Goal: Information Seeking & Learning: Learn about a topic

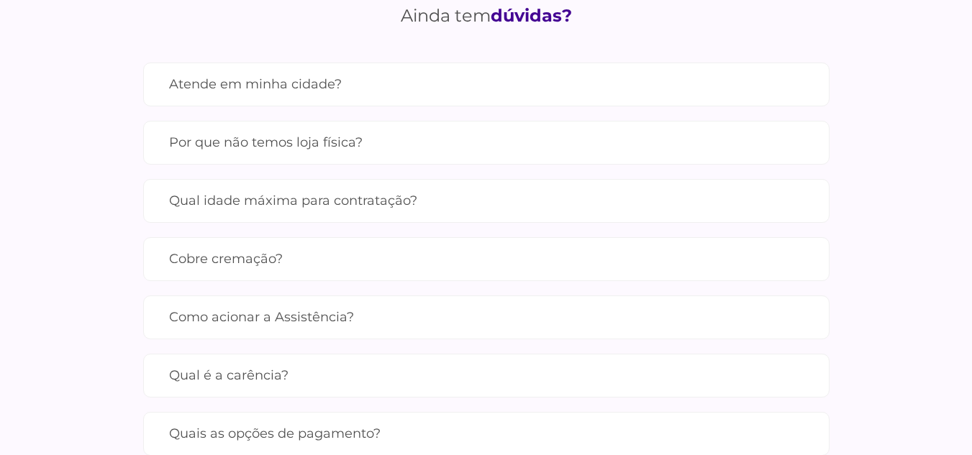
scroll to position [1367, 0]
click at [356, 87] on label "Atende em minha cidade?" at bounding box center [486, 82] width 634 height 25
click at [0, 0] on input "Atende em minha cidade?" at bounding box center [0, 0] width 0 height 0
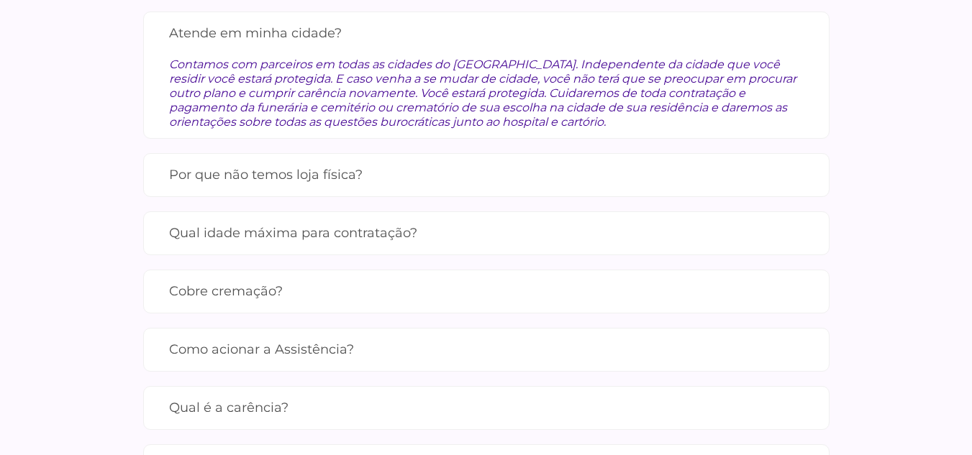
scroll to position [1510, 0]
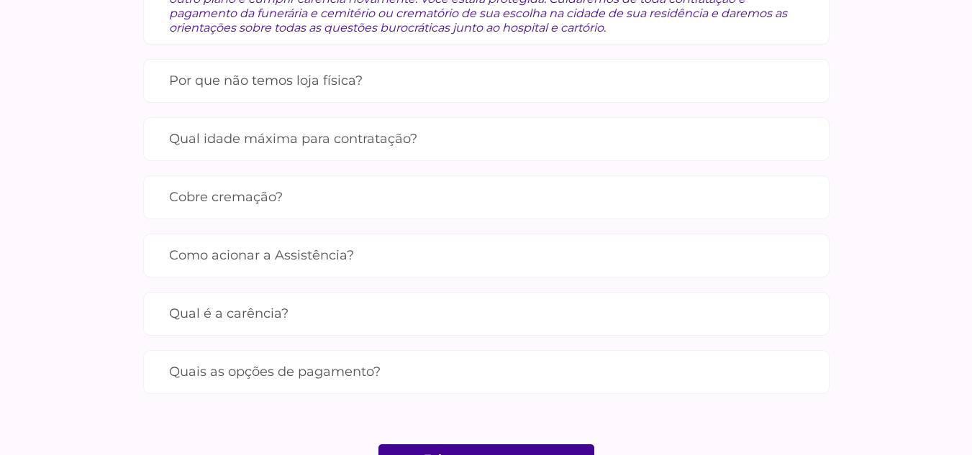
click at [356, 87] on label "Por que não temos loja física?" at bounding box center [486, 80] width 634 height 25
click at [0, 0] on input "Por que não temos loja física?" at bounding box center [0, 0] width 0 height 0
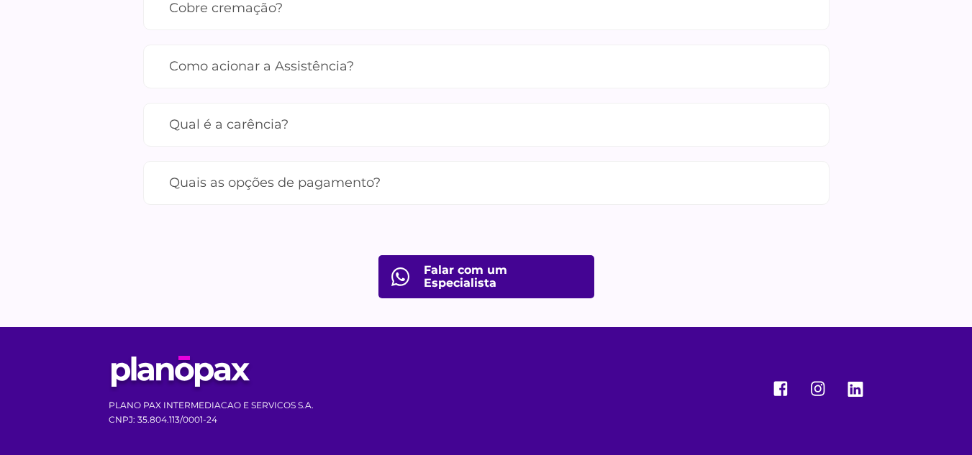
scroll to position [1686, 0]
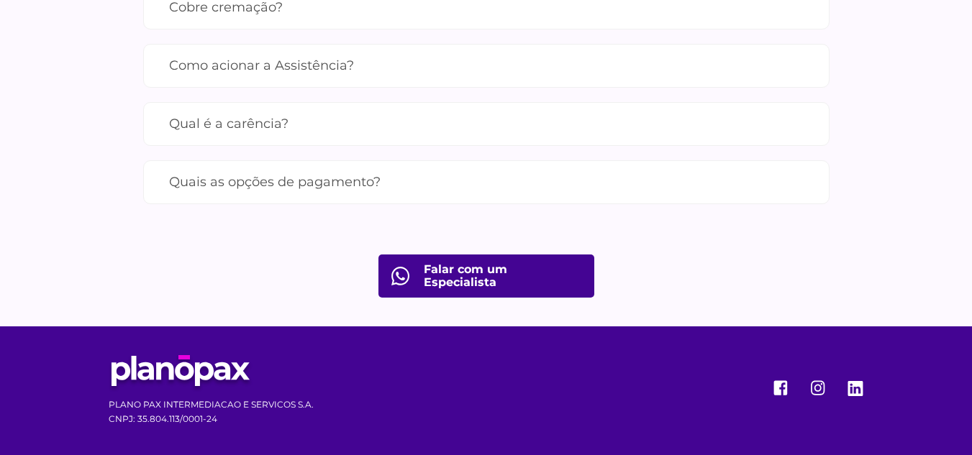
click at [355, 117] on label "Qual é a carência?" at bounding box center [486, 123] width 634 height 25
click at [0, 0] on input "Qual é a carência?" at bounding box center [0, 0] width 0 height 0
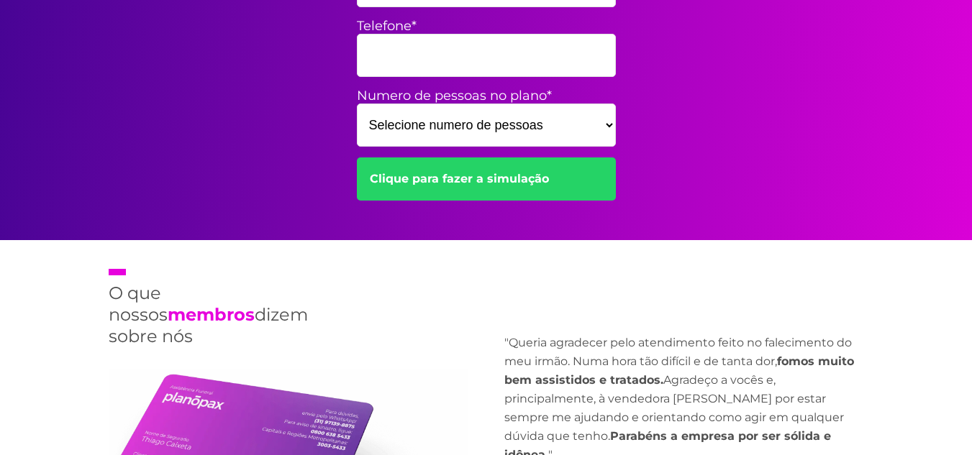
scroll to position [682, 0]
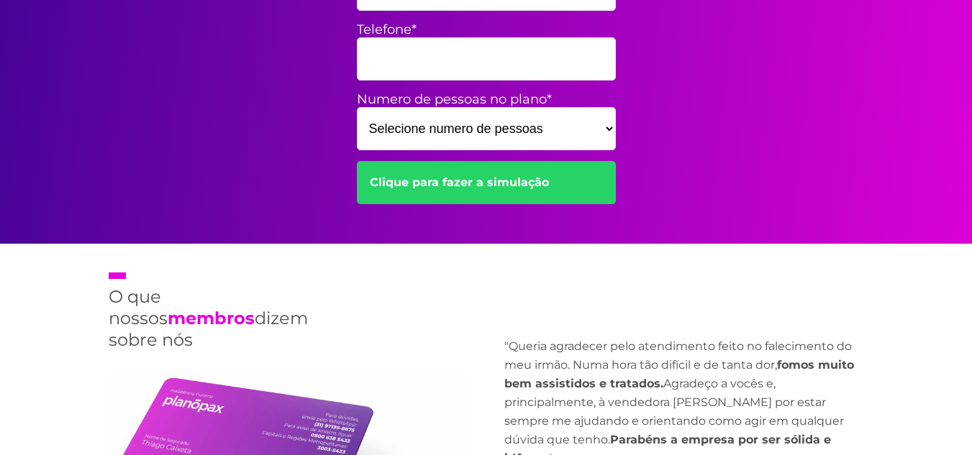
click at [451, 136] on select "Selecione numero de pessoas 1 2 3 4 5 6 7 8 9 10 11 12 13 14 15" at bounding box center [486, 128] width 259 height 43
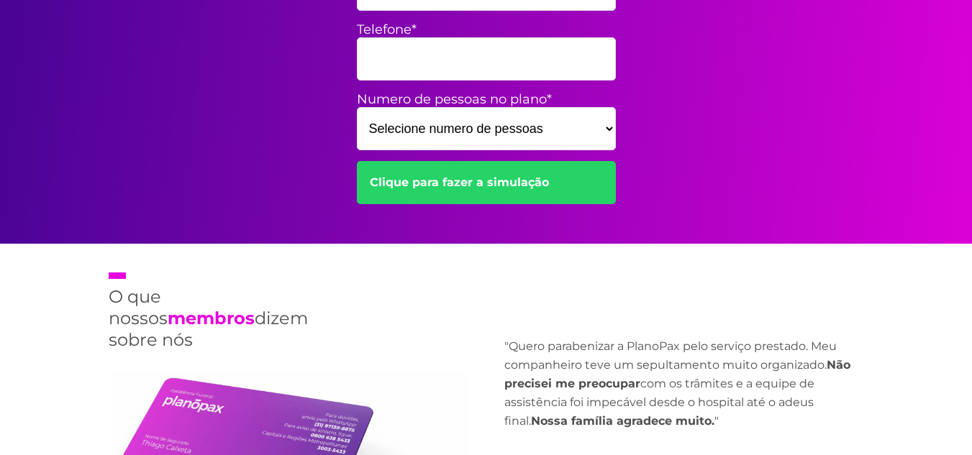
select select "3"
click at [357, 107] on select "Selecione numero de pessoas 1 2 3 4 5 6 7 8 9 10 11 12 13 14 15" at bounding box center [486, 128] width 259 height 43
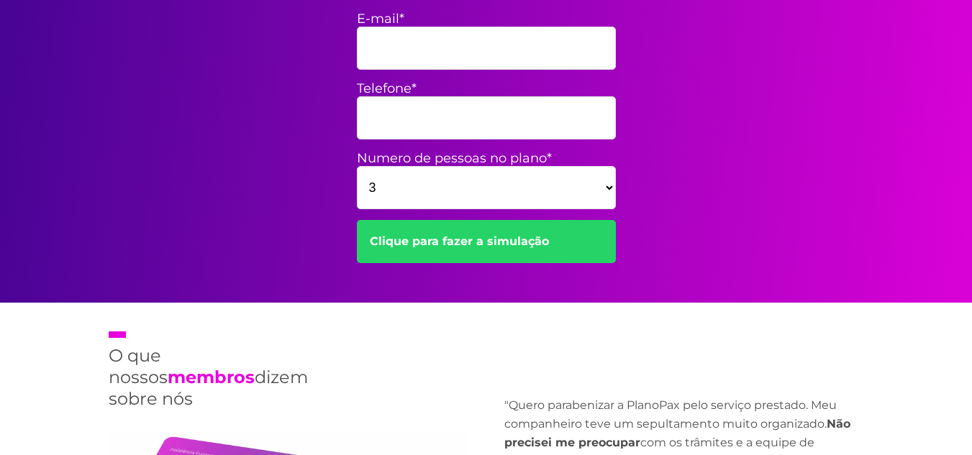
scroll to position [538, 0]
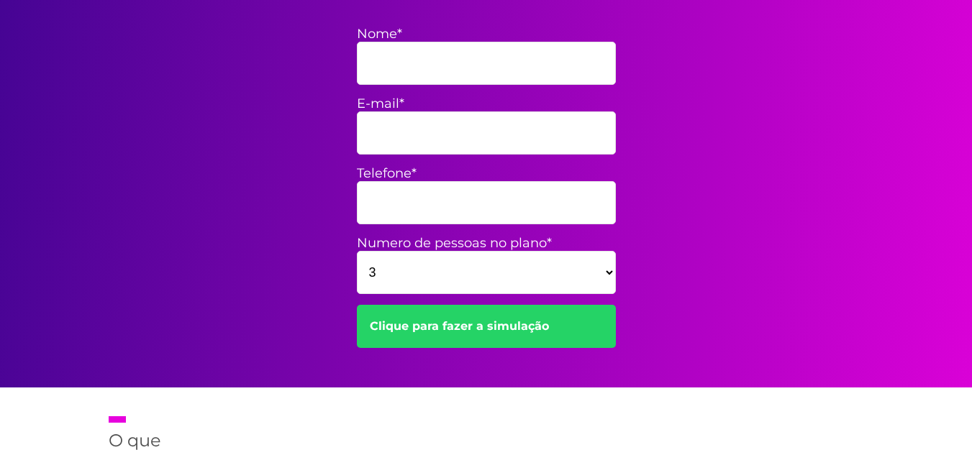
click at [553, 72] on input "Nome*" at bounding box center [486, 63] width 259 height 43
type input "[PERSON_NAME]"
type input "[EMAIL_ADDRESS][DOMAIN_NAME]"
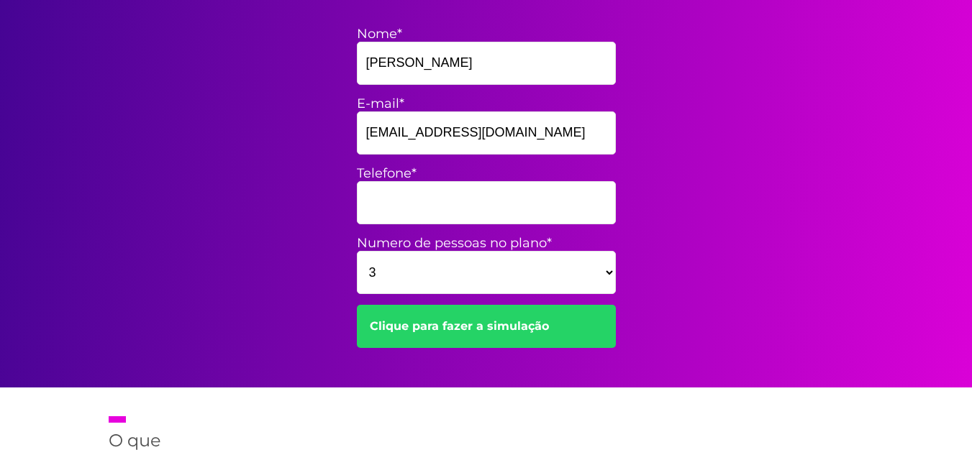
type input "71982368867"
click at [521, 334] on link "Clique para fazer a simulação" at bounding box center [486, 326] width 259 height 43
